Goal: Task Accomplishment & Management: Complete application form

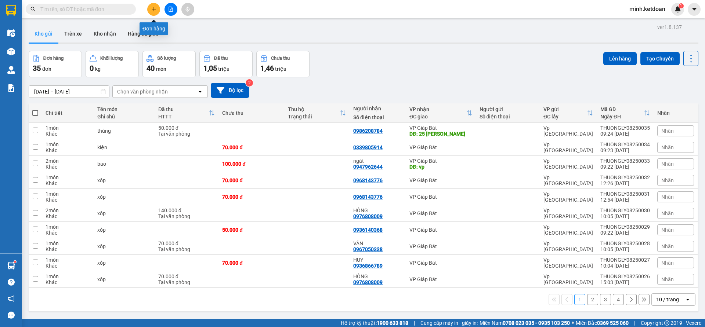
click at [154, 12] on button at bounding box center [153, 9] width 13 height 13
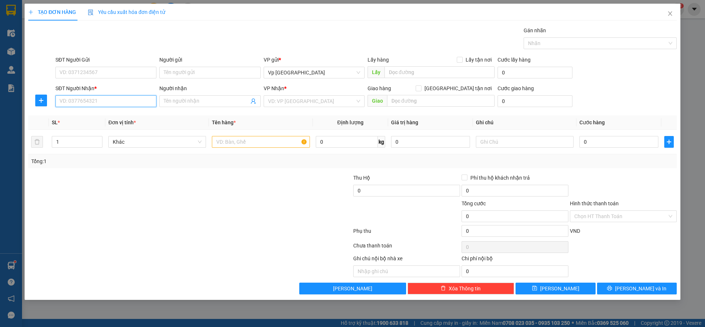
click at [109, 99] on input "SĐT Người Nhận *" at bounding box center [105, 101] width 101 height 12
type input "0983133444"
click at [183, 101] on input "Người nhận" at bounding box center [206, 101] width 85 height 8
type input "nho phan"
click at [303, 99] on input "search" at bounding box center [311, 101] width 87 height 11
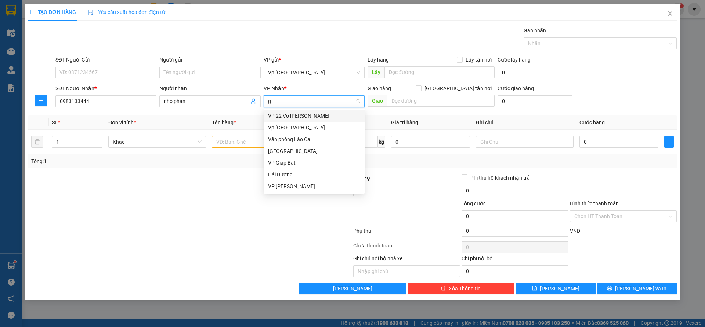
type input "gi"
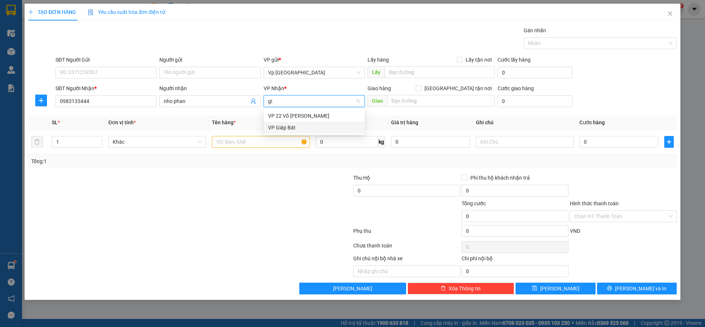
click at [298, 127] on div "VP Giáp Bát" at bounding box center [314, 128] width 92 height 8
click at [99, 145] on span "down" at bounding box center [98, 144] width 4 height 4
click at [84, 145] on input "1" at bounding box center [77, 142] width 50 height 11
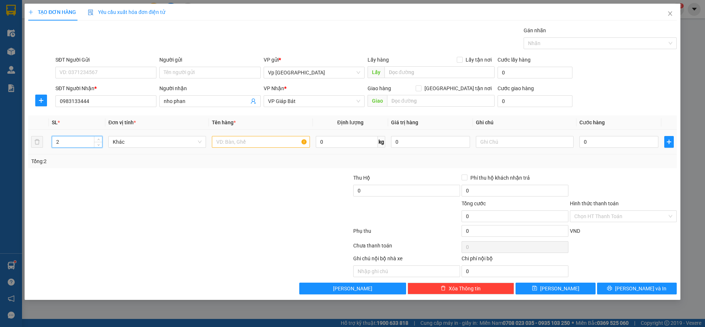
type input "2"
click at [251, 149] on td at bounding box center [261, 142] width 104 height 25
click at [251, 145] on input "text" at bounding box center [261, 142] width 98 height 12
click at [555, 41] on div at bounding box center [596, 43] width 142 height 9
type input "kiện"
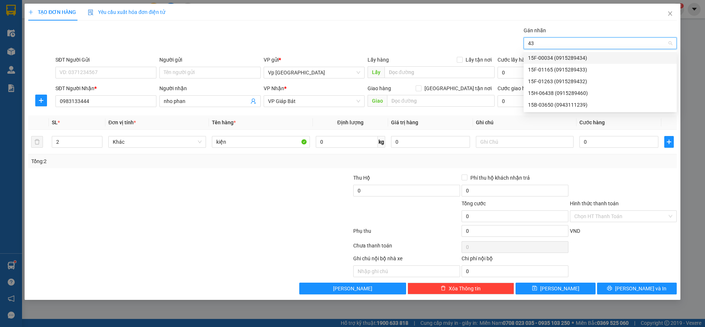
type input "432"
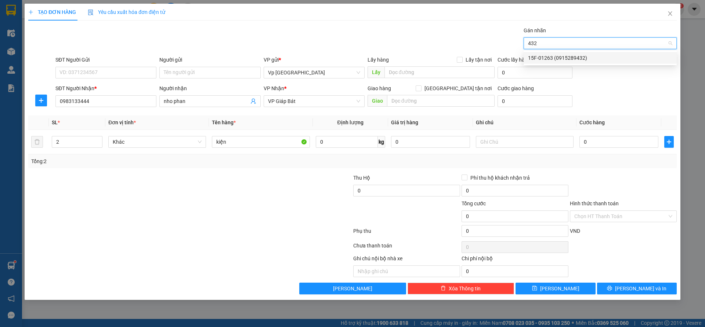
click at [571, 59] on div "15F-01263 (0915289432)" at bounding box center [600, 58] width 144 height 8
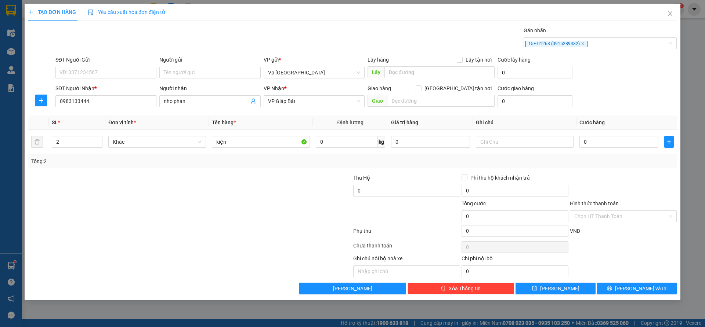
click at [601, 187] on div at bounding box center [623, 187] width 108 height 26
click at [593, 213] on input "Hình thức thanh toán" at bounding box center [620, 216] width 93 height 11
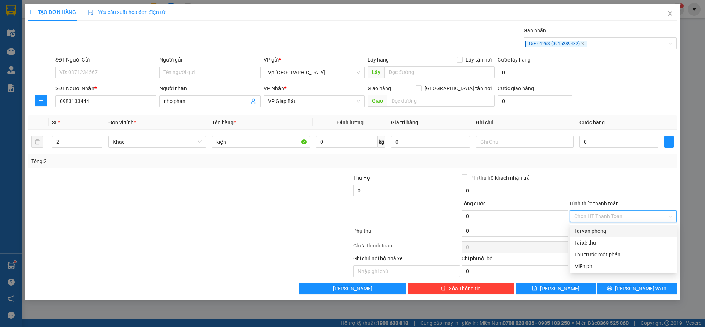
click at [599, 230] on div "Tại văn phòng" at bounding box center [623, 231] width 98 height 8
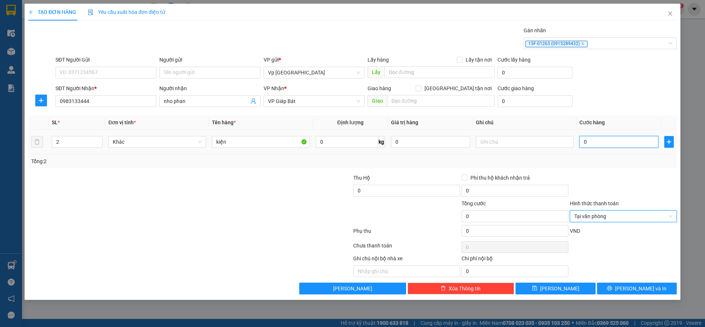
click at [584, 143] on input "0" at bounding box center [618, 142] width 79 height 12
type input "2"
type input "20"
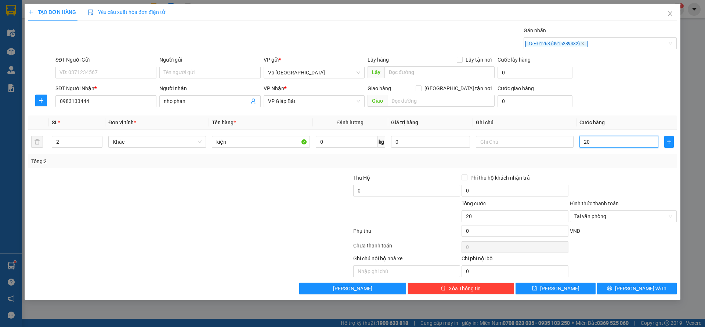
type input "200"
type input "2.000"
type input "20.000"
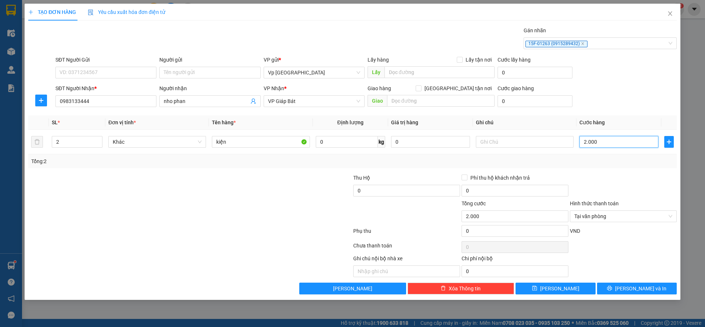
type input "20.000"
type input "200.000"
click at [632, 291] on span "Lưu và In" at bounding box center [640, 289] width 51 height 8
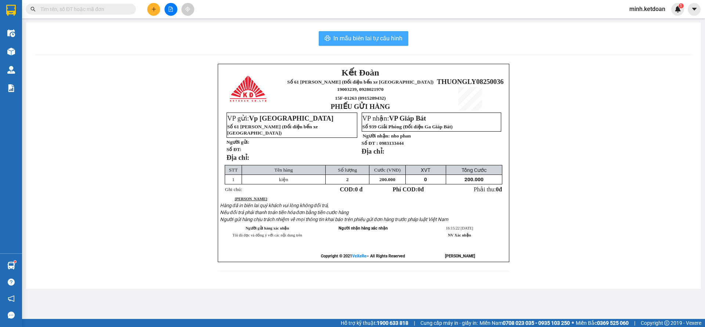
click at [384, 41] on span "In mẫu biên lai tự cấu hình" at bounding box center [367, 38] width 69 height 9
